Goal: Information Seeking & Learning: Learn about a topic

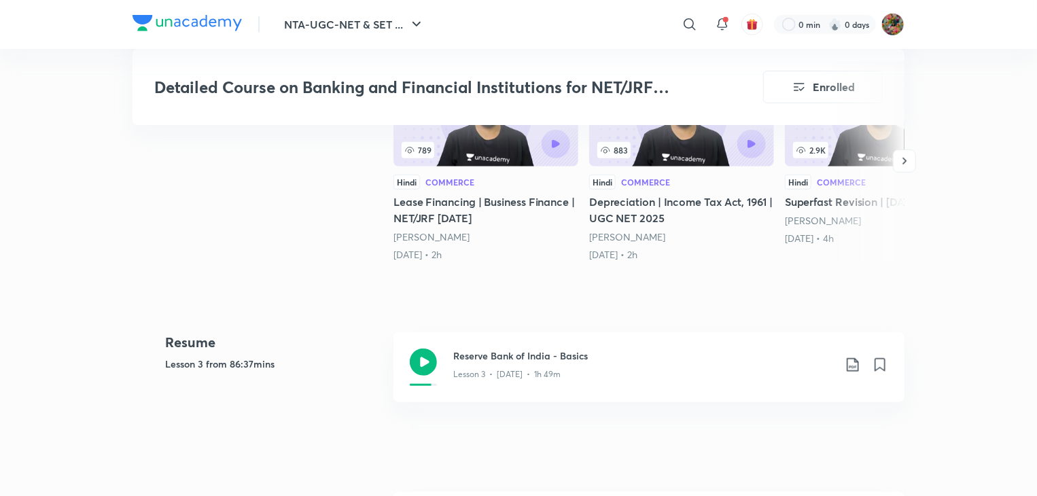
scroll to position [816, 0]
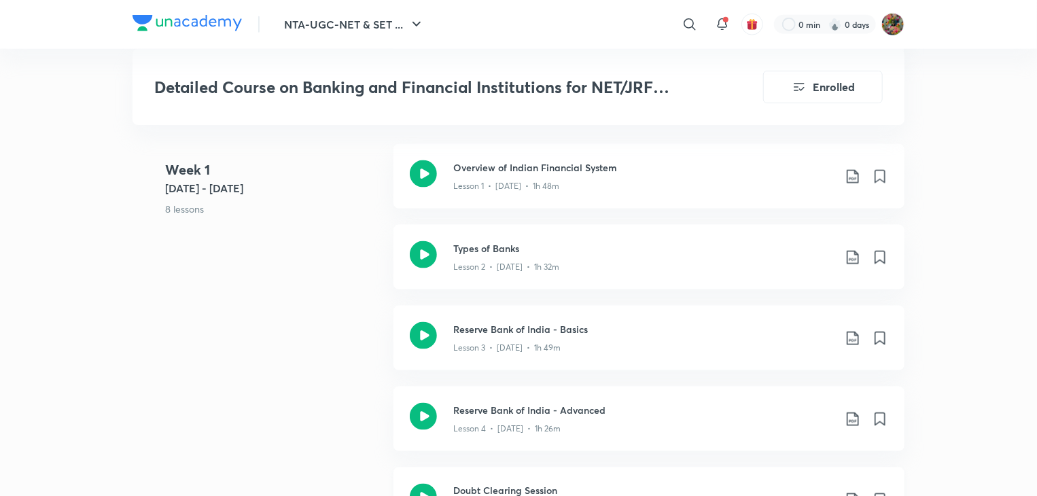
click at [500, 474] on div "Doubt Clearing Session Lesson 5 • [DATE] • 1h 53m" at bounding box center [649, 500] width 511 height 65
